Goal: Find specific fact: Find specific fact

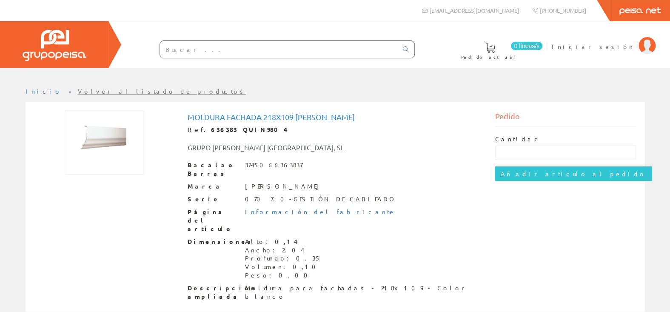
click at [106, 136] on img at bounding box center [105, 143] width 80 height 64
click at [106, 135] on img at bounding box center [105, 143] width 80 height 64
click at [617, 46] on font "Iniciar sesión" at bounding box center [593, 47] width 83 height 8
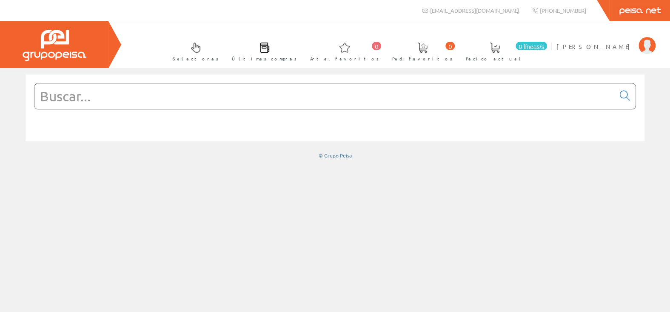
click at [109, 96] on input "text" at bounding box center [324, 96] width 580 height 26
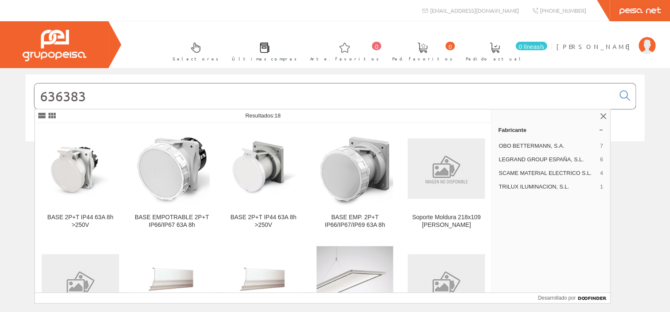
type input "636383"
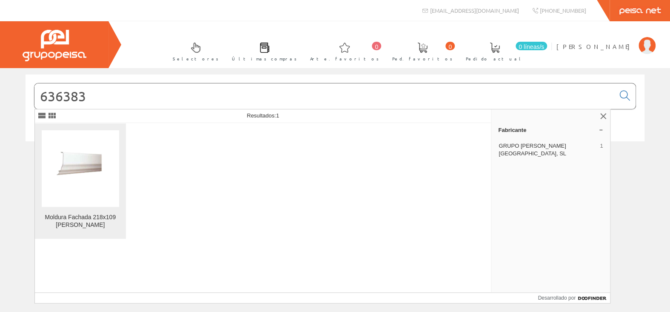
click at [83, 165] on img at bounding box center [80, 168] width 77 height 62
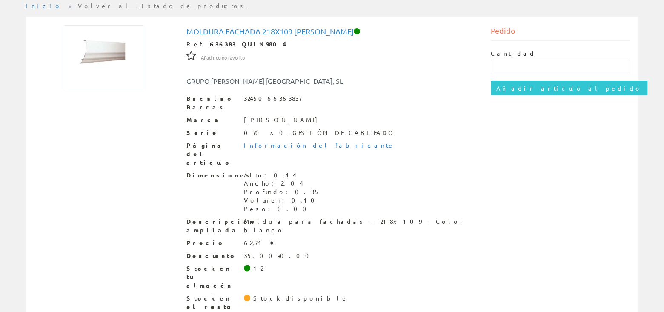
scroll to position [129, 0]
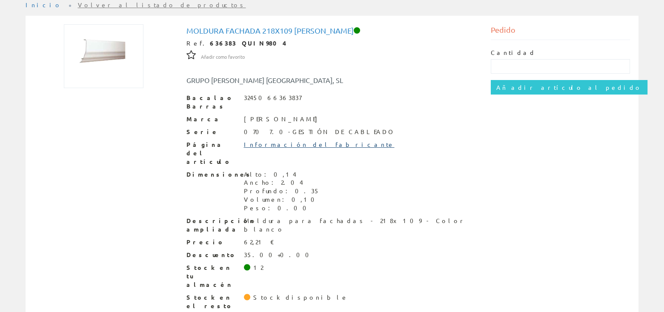
click at [288, 140] on font "Información del fabricante" at bounding box center [319, 144] width 151 height 8
